Goal: Transaction & Acquisition: Purchase product/service

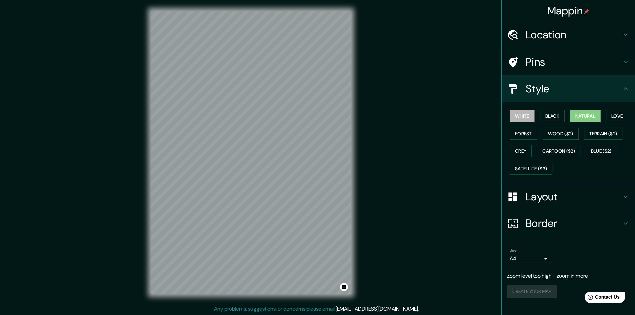
click at [521, 116] on button "White" at bounding box center [521, 116] width 25 height 12
click at [523, 134] on button "Forest" at bounding box center [523, 134] width 28 height 12
click at [555, 136] on button "Wood ($2)" at bounding box center [560, 134] width 36 height 12
click at [602, 137] on button "Terrain ($2)" at bounding box center [603, 134] width 39 height 12
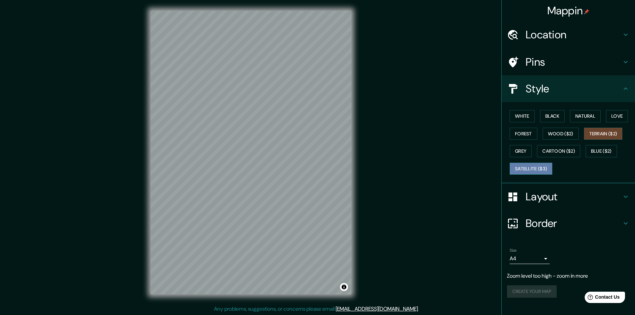
click at [545, 163] on button "Satellite ($3)" at bounding box center [530, 169] width 43 height 12
click at [519, 149] on button "Grey" at bounding box center [520, 151] width 22 height 12
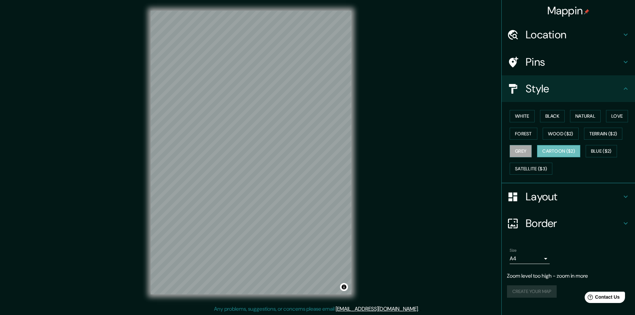
click at [560, 148] on button "Cartoon ($2)" at bounding box center [558, 151] width 43 height 12
click at [611, 149] on button "Blue ($2)" at bounding box center [600, 151] width 31 height 12
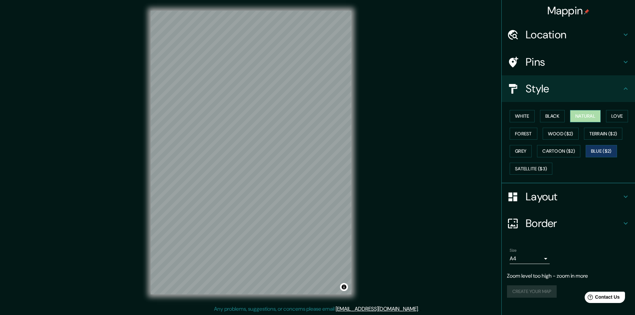
click at [584, 114] on button "Natural" at bounding box center [585, 116] width 31 height 12
click at [517, 153] on button "Grey" at bounding box center [520, 151] width 22 height 12
click at [520, 136] on button "Forest" at bounding box center [523, 134] width 28 height 12
click at [570, 134] on button "Wood ($2)" at bounding box center [560, 134] width 36 height 12
click at [603, 128] on button "Terrain ($2)" at bounding box center [603, 134] width 39 height 12
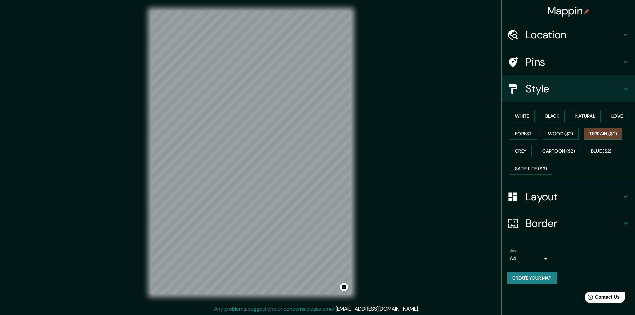
click at [551, 275] on button "Create your map" at bounding box center [532, 278] width 50 height 12
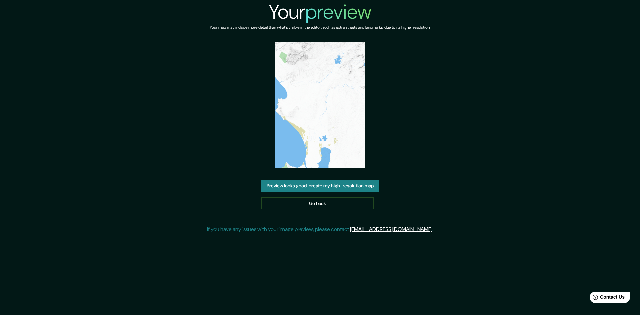
click at [321, 84] on img at bounding box center [319, 105] width 89 height 126
click at [334, 202] on link "Go back" at bounding box center [317, 203] width 112 height 12
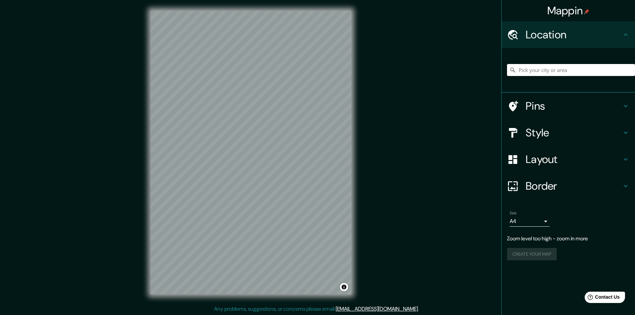
click at [586, 168] on div "Layout" at bounding box center [567, 159] width 133 height 27
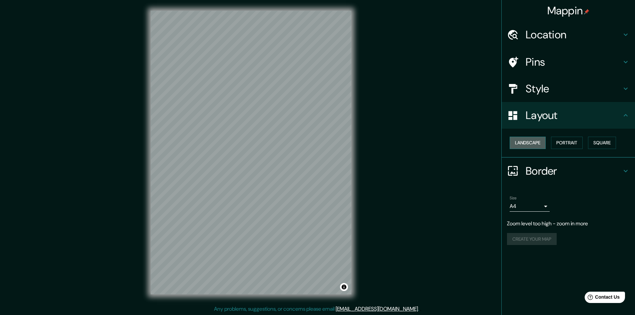
click at [528, 139] on button "Landscape" at bounding box center [527, 143] width 36 height 12
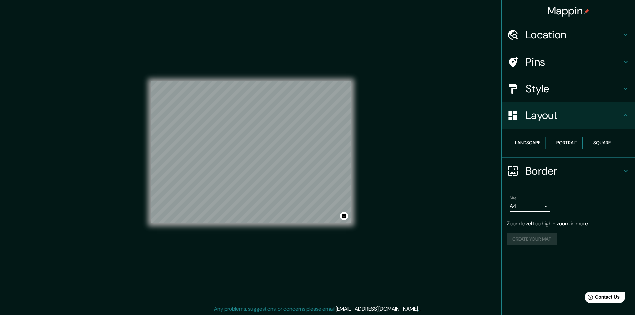
click at [578, 142] on button "Portrait" at bounding box center [567, 143] width 32 height 12
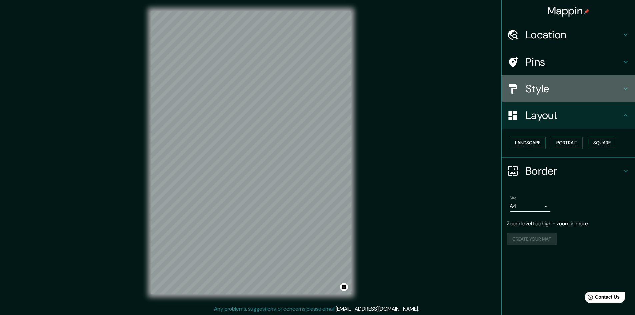
click at [551, 90] on h4 "Style" at bounding box center [573, 88] width 96 height 13
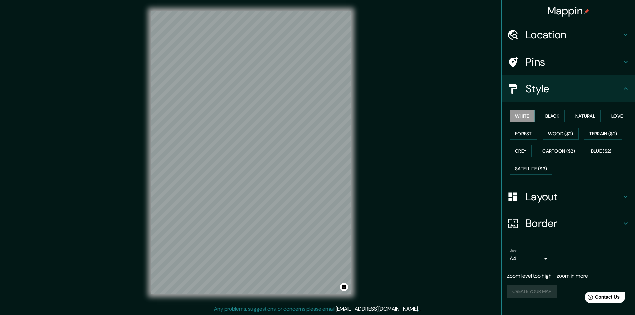
click at [587, 64] on h4 "Pins" at bounding box center [573, 61] width 96 height 13
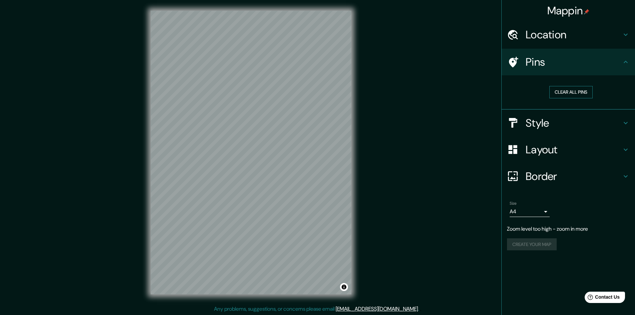
click at [576, 93] on button "Clear all pins" at bounding box center [570, 92] width 43 height 12
click at [569, 92] on button "Clear all pins" at bounding box center [570, 92] width 43 height 12
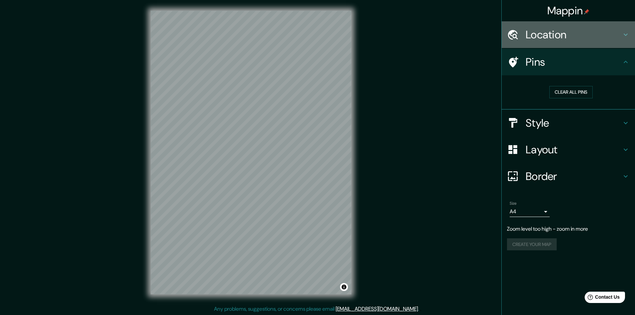
click at [585, 38] on h4 "Location" at bounding box center [573, 34] width 96 height 13
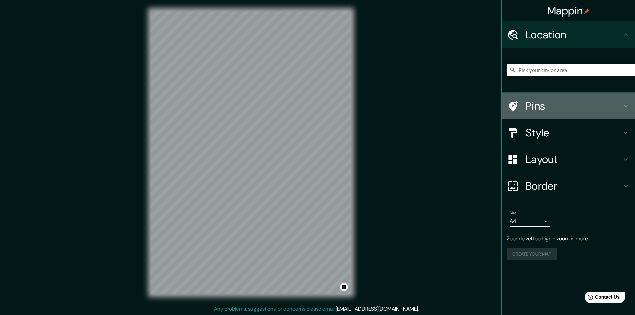
click at [567, 103] on h4 "Pins" at bounding box center [573, 105] width 96 height 13
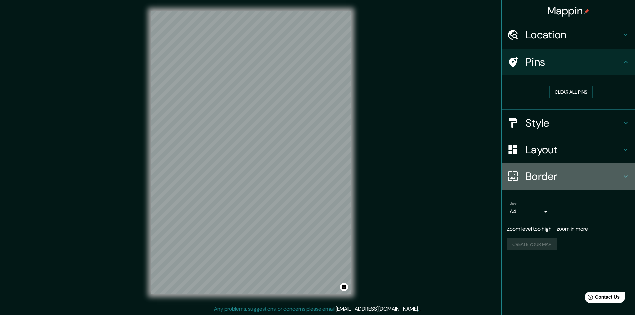
click at [562, 176] on h4 "Border" at bounding box center [573, 176] width 96 height 13
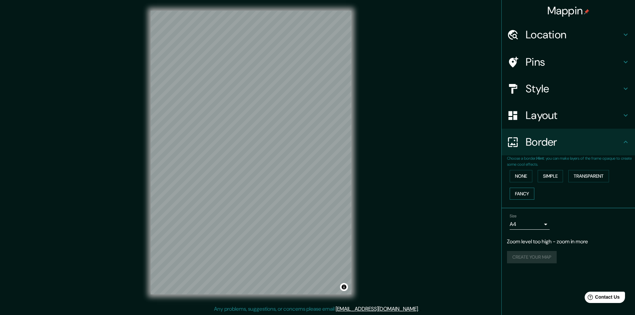
click at [518, 197] on button "Fancy" at bounding box center [521, 194] width 25 height 12
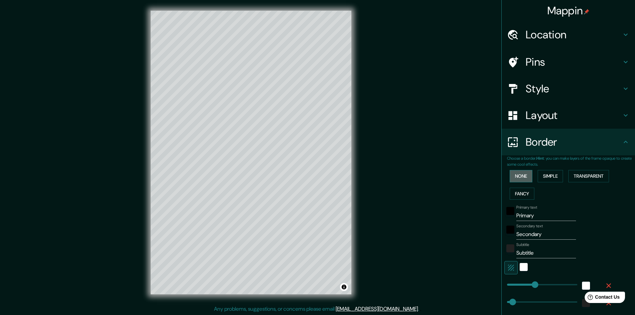
click at [521, 174] on button "None" at bounding box center [520, 176] width 23 height 12
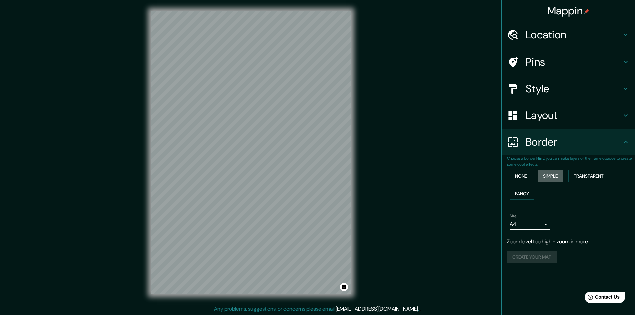
click at [562, 174] on button "Simple" at bounding box center [549, 176] width 25 height 12
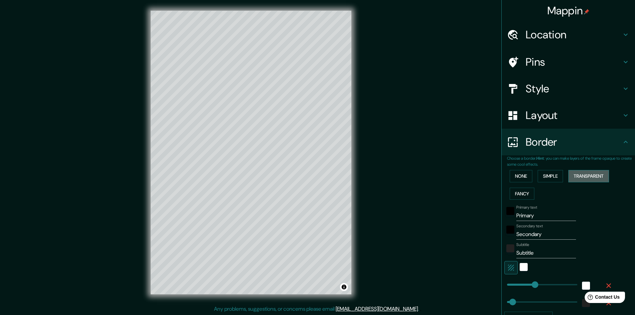
click at [604, 175] on button "Transparent" at bounding box center [588, 176] width 41 height 12
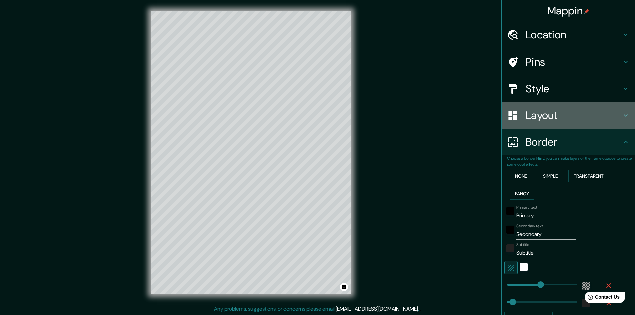
click at [527, 116] on h4 "Layout" at bounding box center [573, 115] width 96 height 13
type input "289"
type input "48"
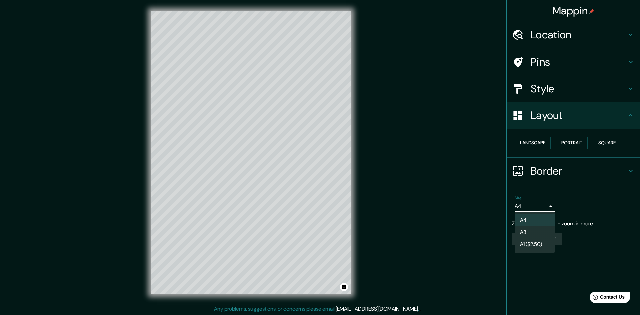
click at [539, 206] on body "Mappin Location Pins Style Layout Landscape Portrait Square Border Choose a bor…" at bounding box center [320, 157] width 640 height 315
click at [539, 206] on div at bounding box center [320, 157] width 640 height 315
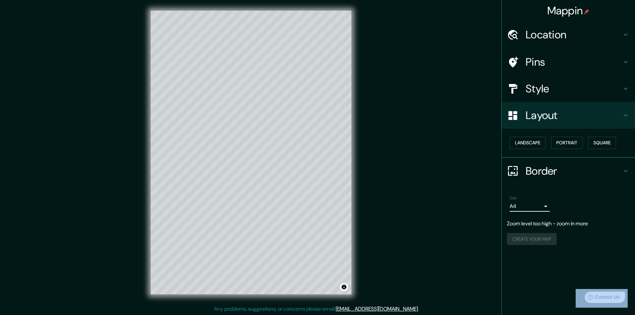
click at [539, 206] on div at bounding box center [317, 157] width 635 height 315
click at [539, 206] on div "A4 A3 A1 ($2.50)" at bounding box center [317, 157] width 635 height 315
click at [539, 206] on body "Mappin Location Pins Style Layout Landscape Portrait Square Border Choose a bor…" at bounding box center [317, 157] width 635 height 315
click at [539, 205] on div at bounding box center [317, 157] width 635 height 315
click at [539, 205] on div "A4 A3 A1 ($2.50)" at bounding box center [317, 157] width 635 height 315
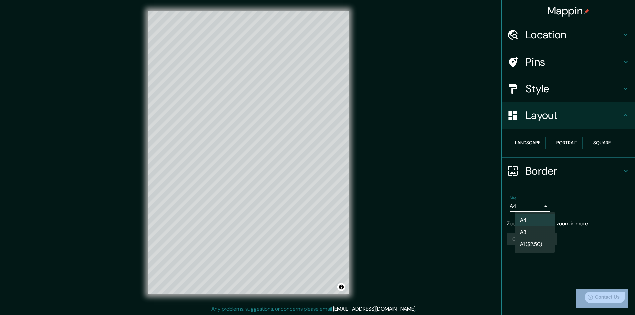
click at [539, 205] on body "Mappin Location Pins Style Layout Landscape Portrait Square Border Choose a bor…" at bounding box center [317, 157] width 635 height 315
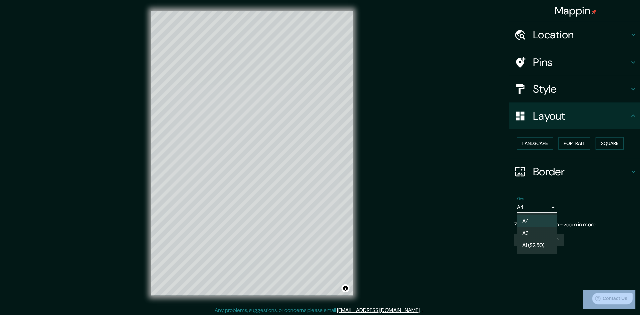
click at [539, 205] on div at bounding box center [320, 157] width 640 height 315
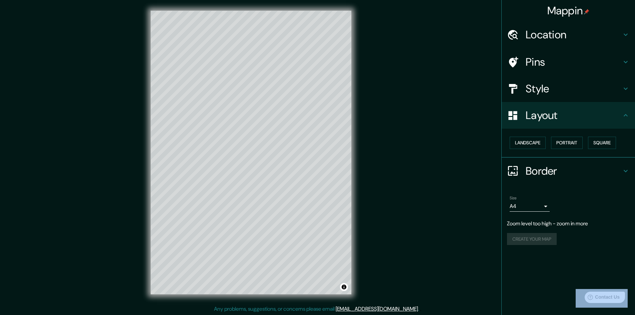
click at [539, 205] on div "A4 A3 A1 ($2.50)" at bounding box center [317, 157] width 635 height 315
click at [539, 205] on body "Mappin Location Pins Style Layout Landscape Portrait Square Border Choose a bor…" at bounding box center [317, 157] width 635 height 315
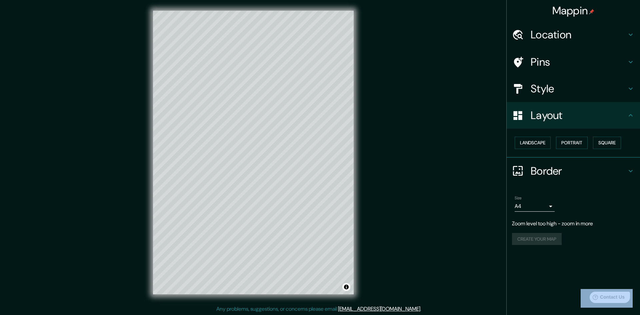
click at [538, 202] on body "Mappin Location Pins Style Layout Landscape Portrait Square Border Choose a bor…" at bounding box center [320, 157] width 640 height 315
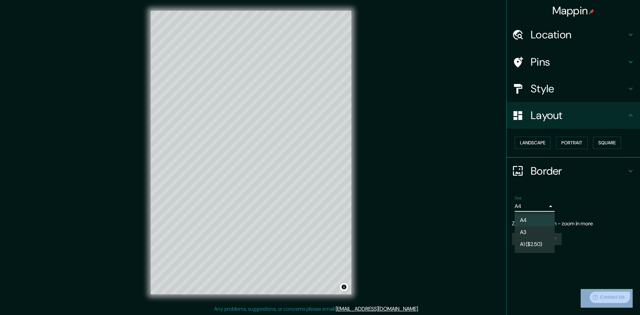
click at [494, 198] on div at bounding box center [320, 157] width 640 height 315
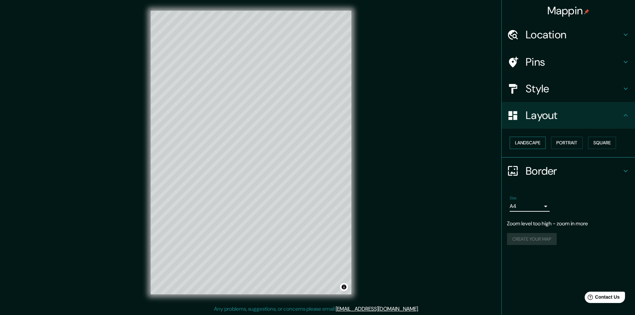
click at [539, 147] on button "Landscape" at bounding box center [527, 143] width 36 height 12
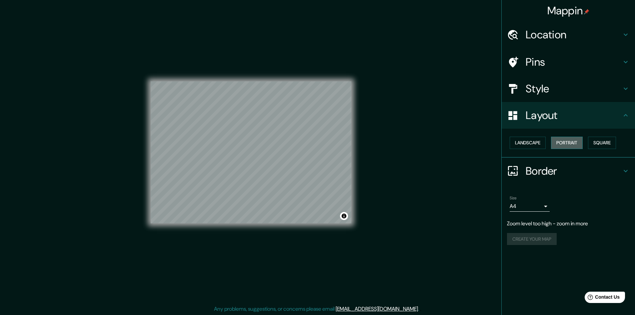
click at [559, 144] on button "Portrait" at bounding box center [567, 143] width 32 height 12
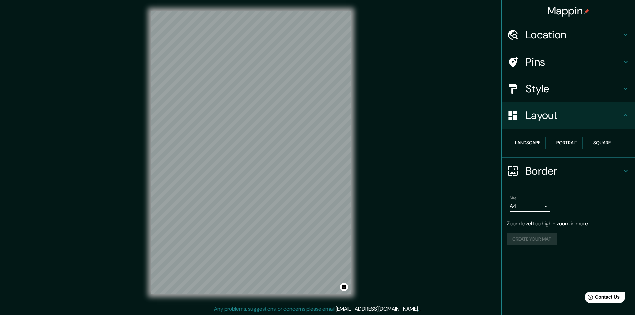
click at [560, 91] on h4 "Style" at bounding box center [573, 88] width 96 height 13
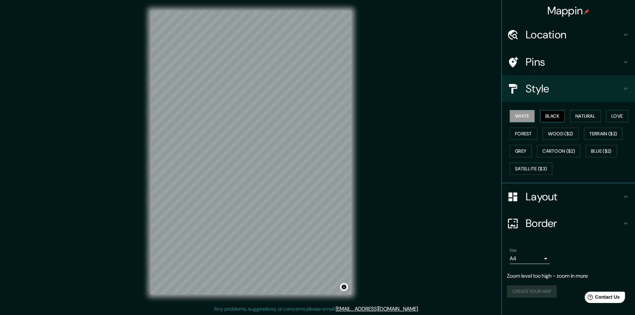
click at [554, 120] on button "Black" at bounding box center [552, 116] width 25 height 12
click at [590, 113] on button "Natural" at bounding box center [585, 116] width 31 height 12
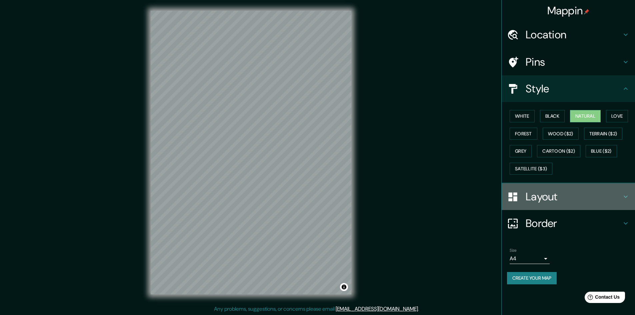
click at [621, 200] on h4 "Layout" at bounding box center [573, 196] width 96 height 13
